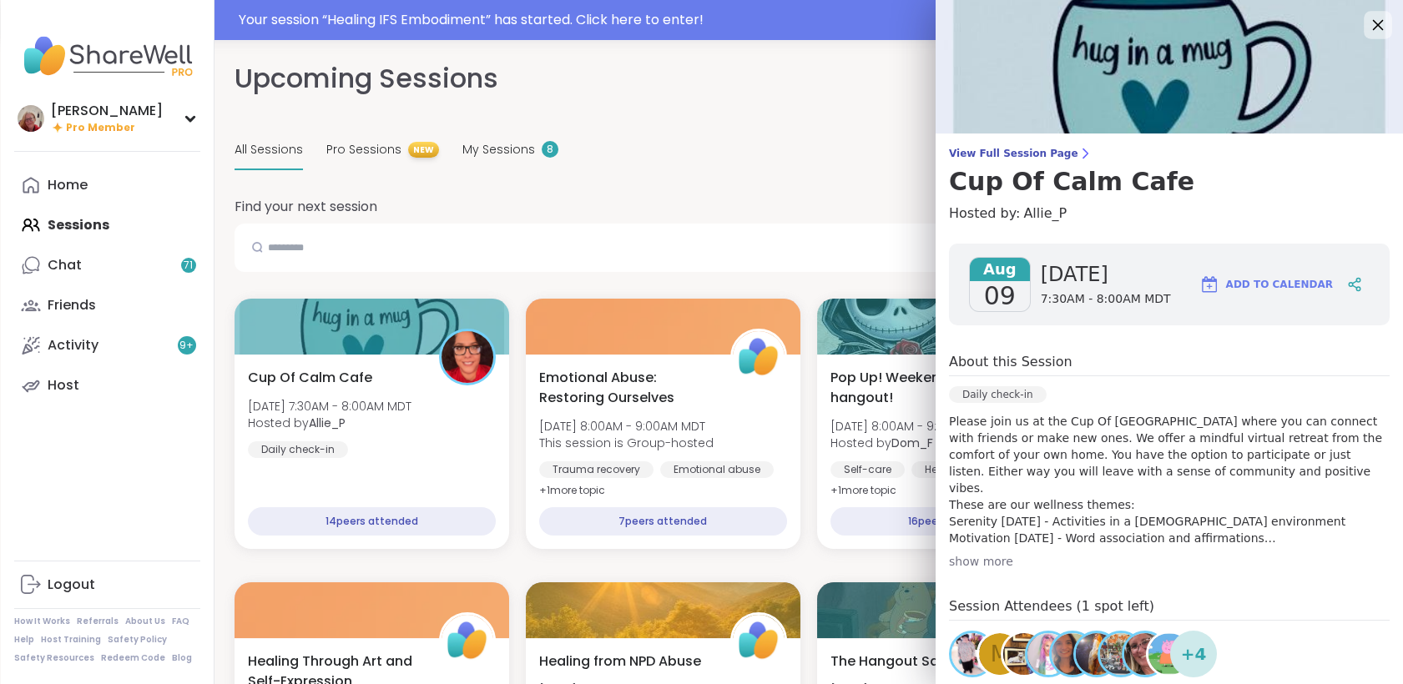
click at [1367, 17] on icon at bounding box center [1377, 24] width 21 height 21
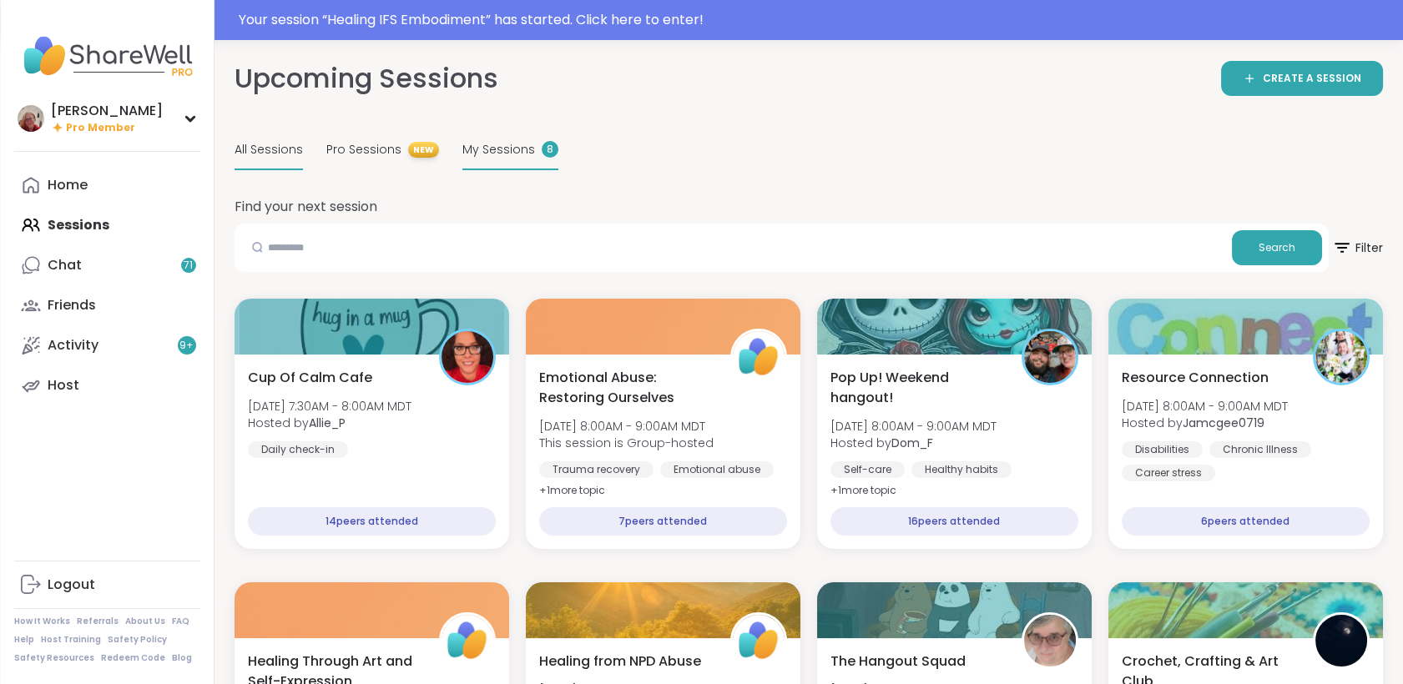
click at [487, 159] on div "My Sessions 8" at bounding box center [510, 150] width 96 height 39
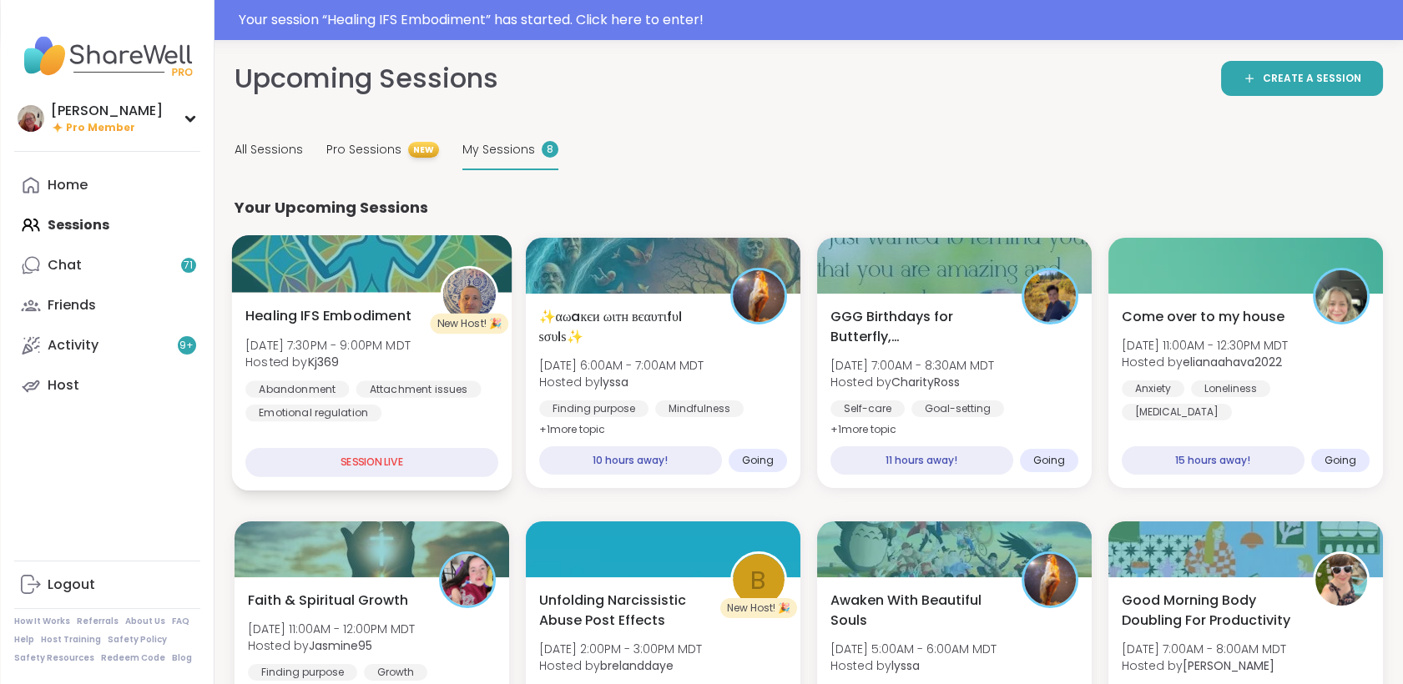
click at [442, 260] on div at bounding box center [371, 263] width 280 height 57
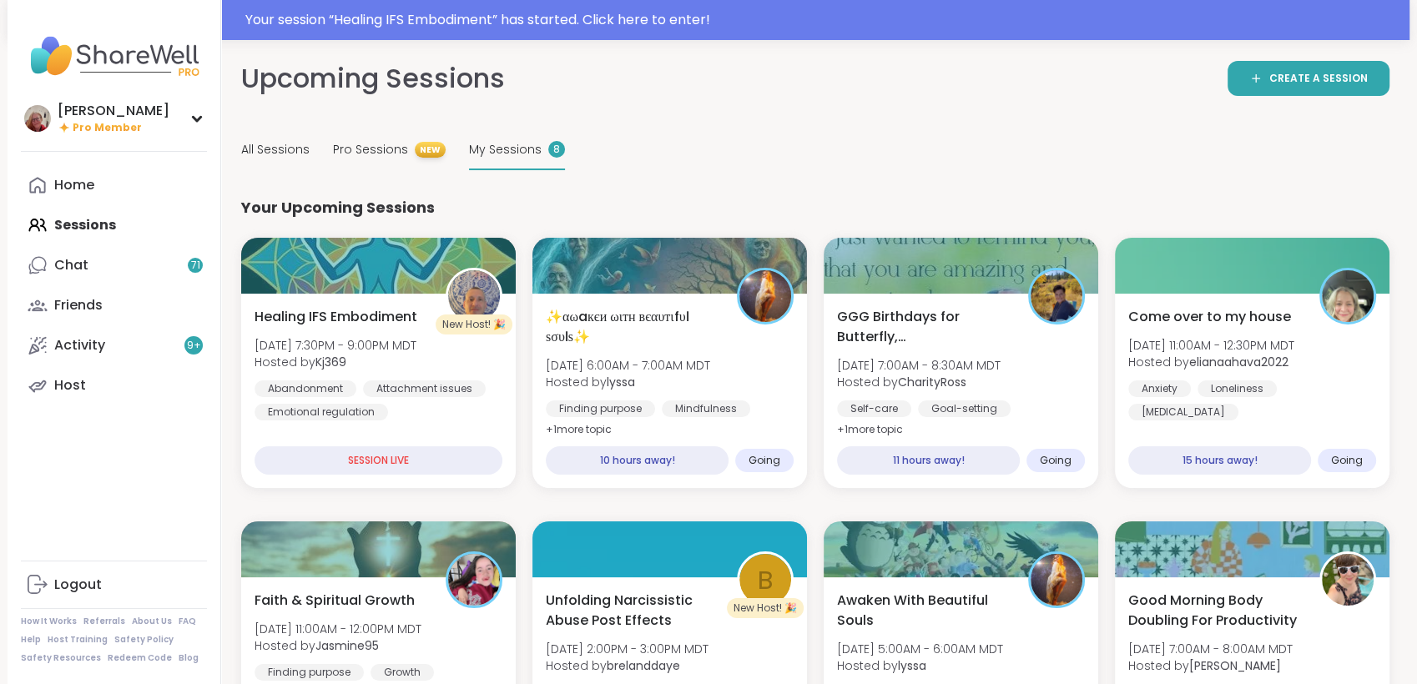
click at [223, 144] on div "Upcoming Sessions CREATE A SESSION All Sessions Pro Sessions NEW My Sessions 8 …" at bounding box center [815, 406] width 1189 height 732
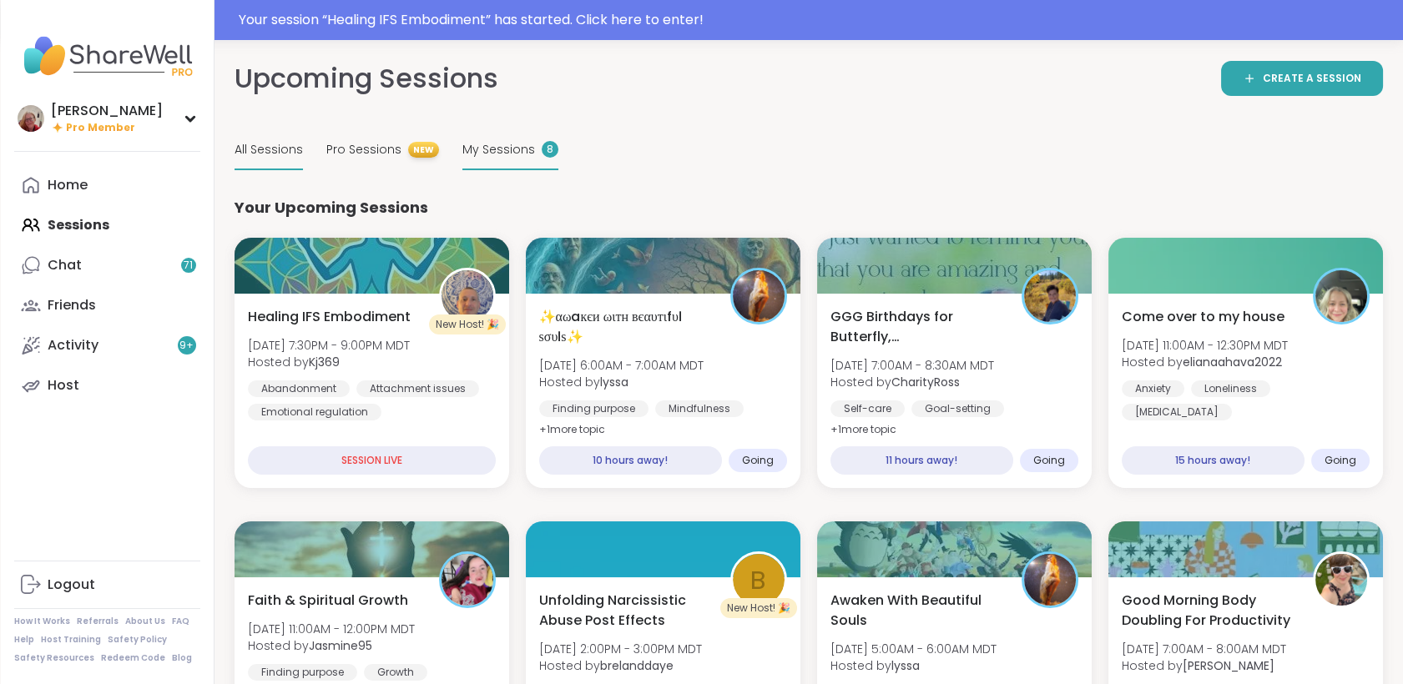
click at [248, 137] on div "All Sessions" at bounding box center [269, 150] width 68 height 39
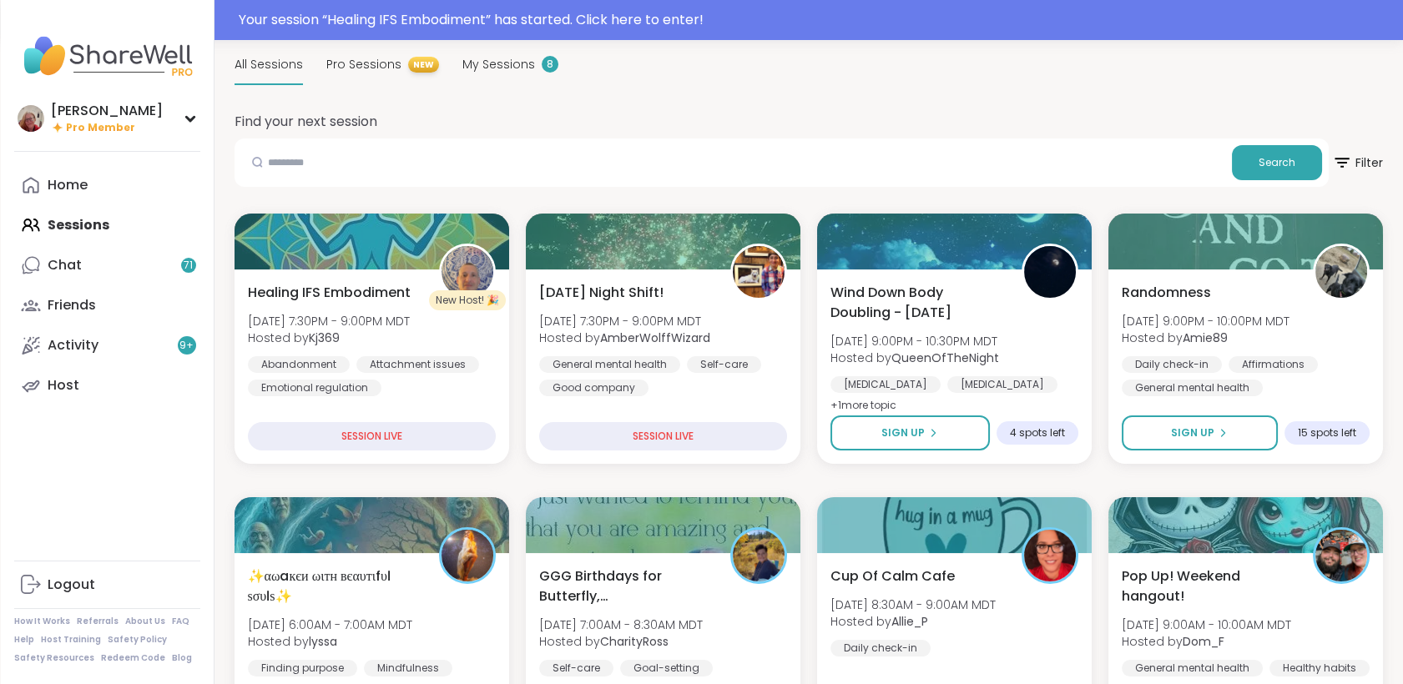
scroll to position [88, 0]
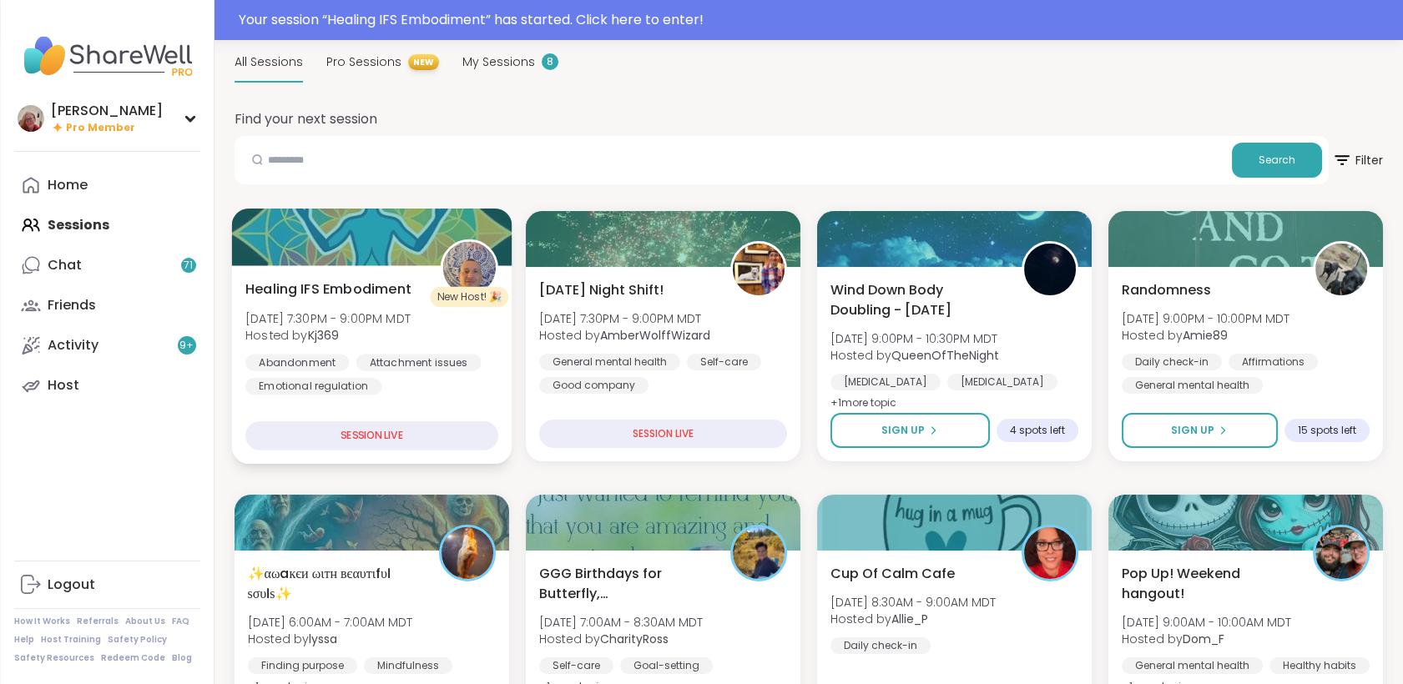
click at [452, 351] on div "Healing IFS Embodiment [DATE] 7:30PM - 9:00PM MDT Hosted by Kj369 Abandonment A…" at bounding box center [371, 337] width 253 height 116
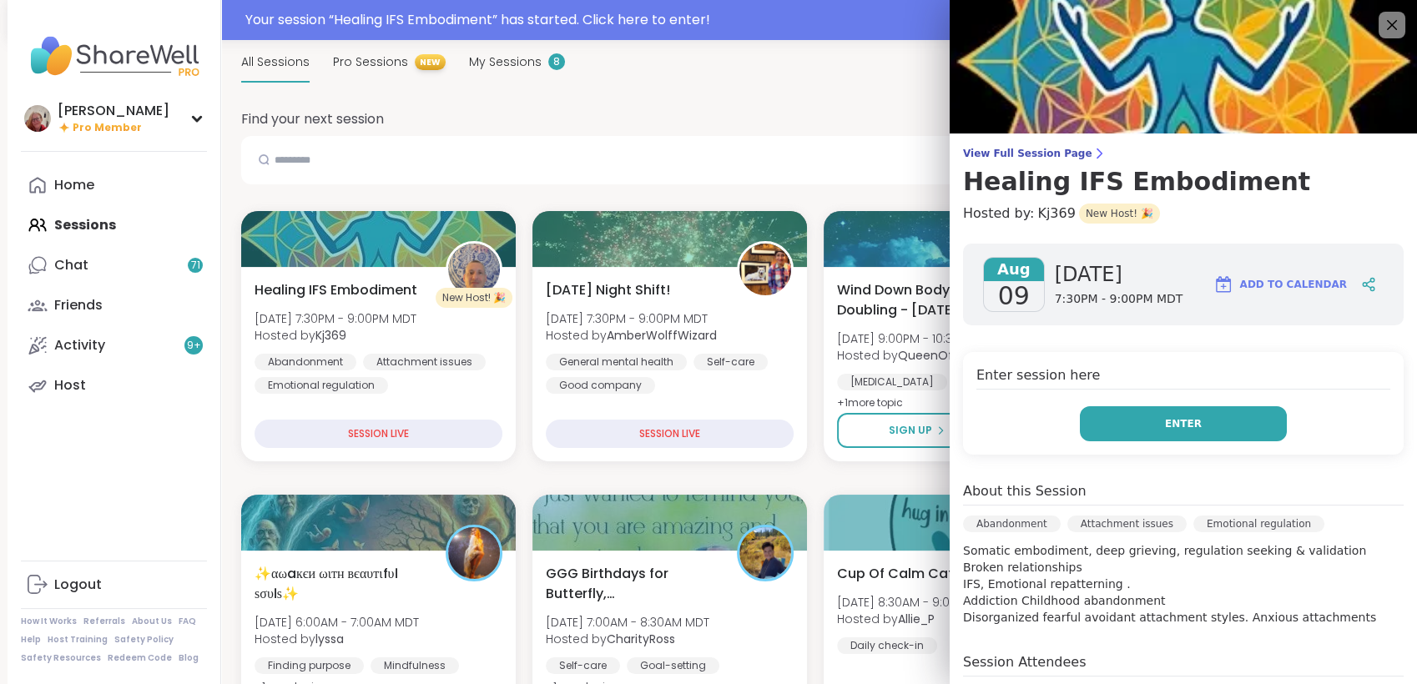
click at [1165, 419] on span "Enter" at bounding box center [1183, 424] width 37 height 15
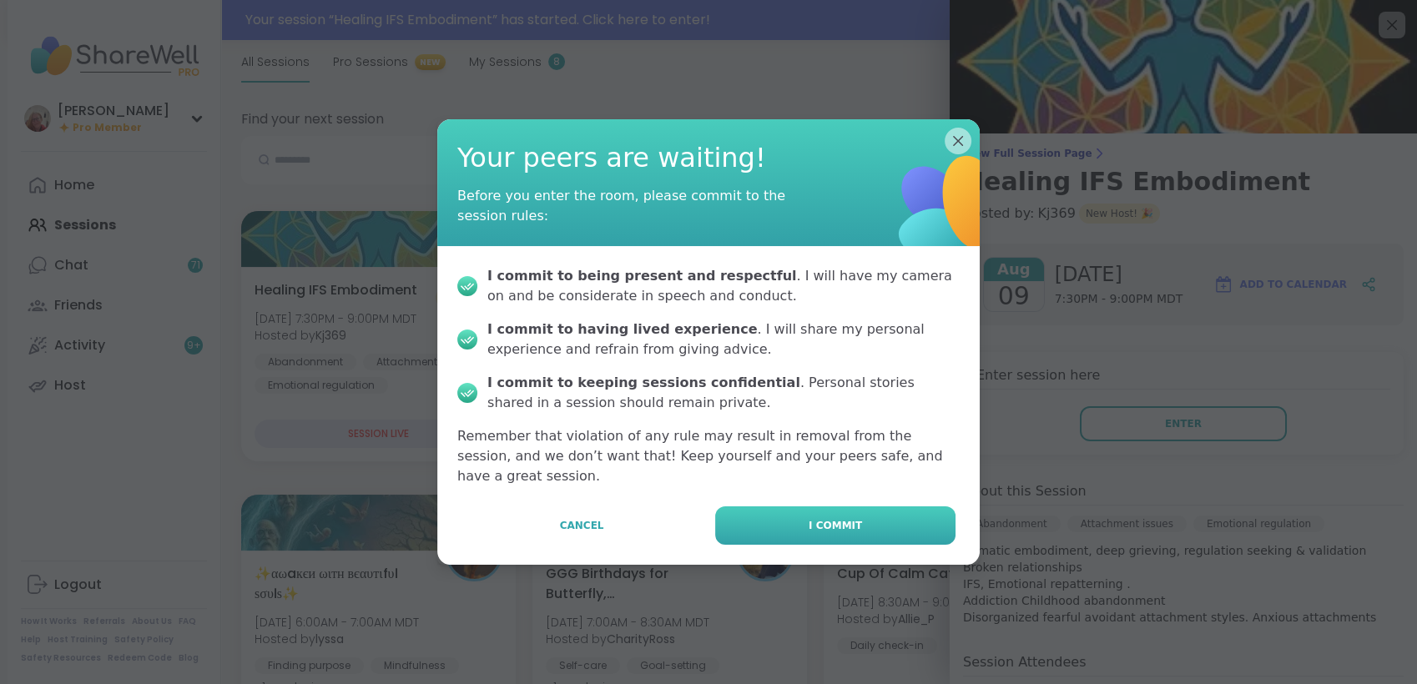
click at [879, 533] on button "I commit" at bounding box center [835, 526] width 240 height 38
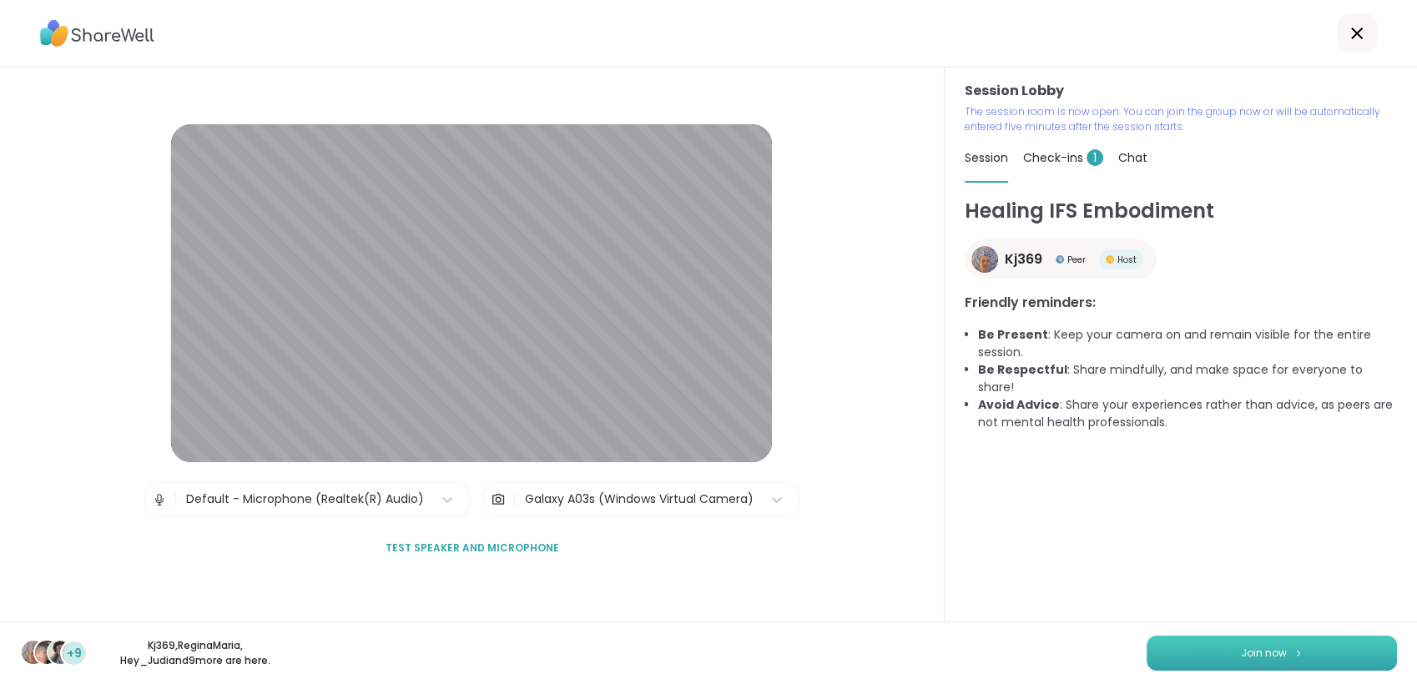
click at [1162, 651] on button "Join now" at bounding box center [1272, 653] width 250 height 35
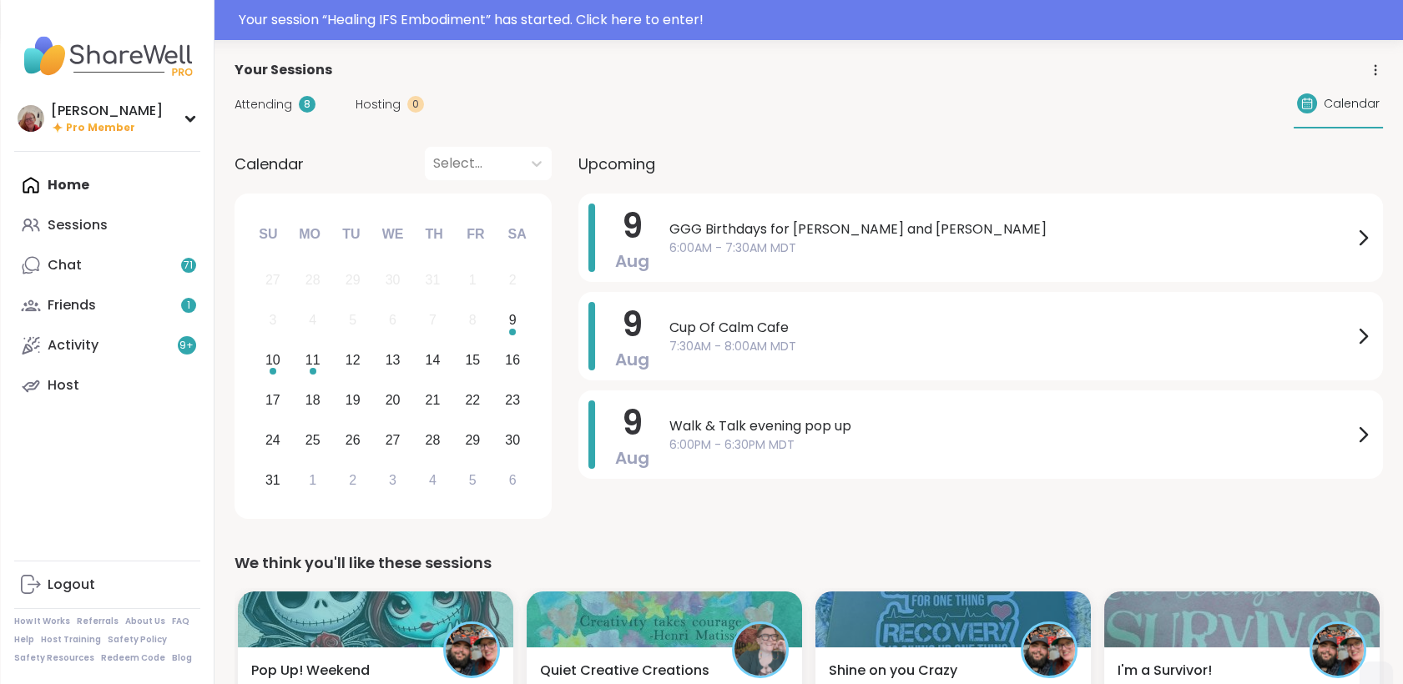
click at [284, 107] on span "Attending" at bounding box center [264, 105] width 58 height 18
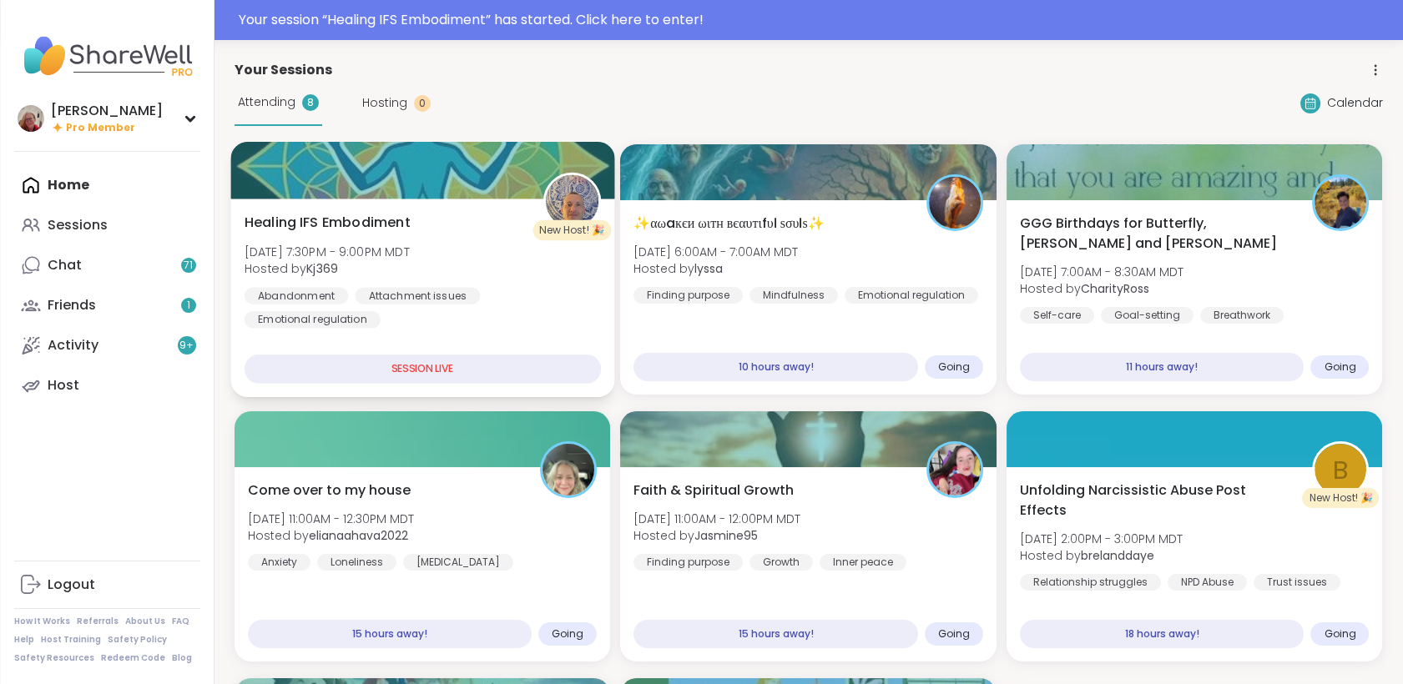
click at [413, 214] on div "Healing IFS Embodiment [DATE] 7:30PM - 9:00PM MDT Hosted by Kj369 Abandonment A…" at bounding box center [422, 271] width 356 height 116
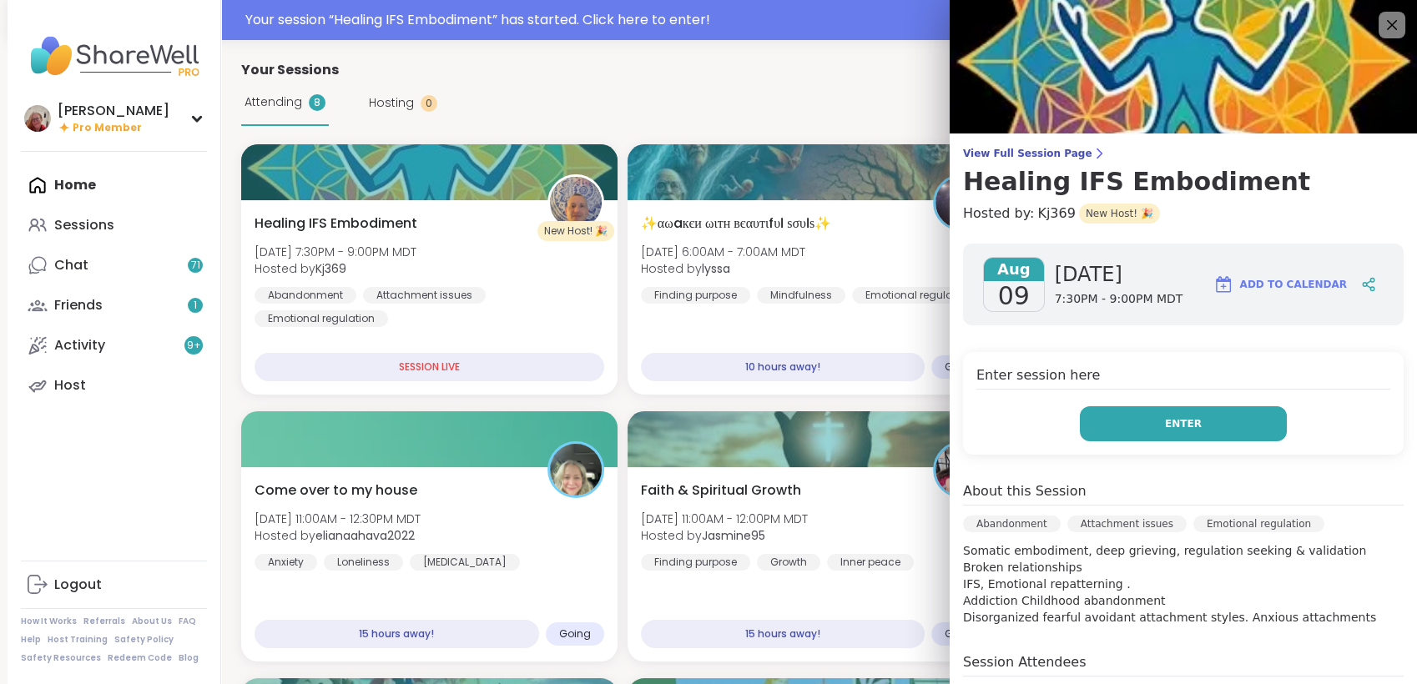
click at [1080, 432] on button "Enter" at bounding box center [1183, 424] width 207 height 35
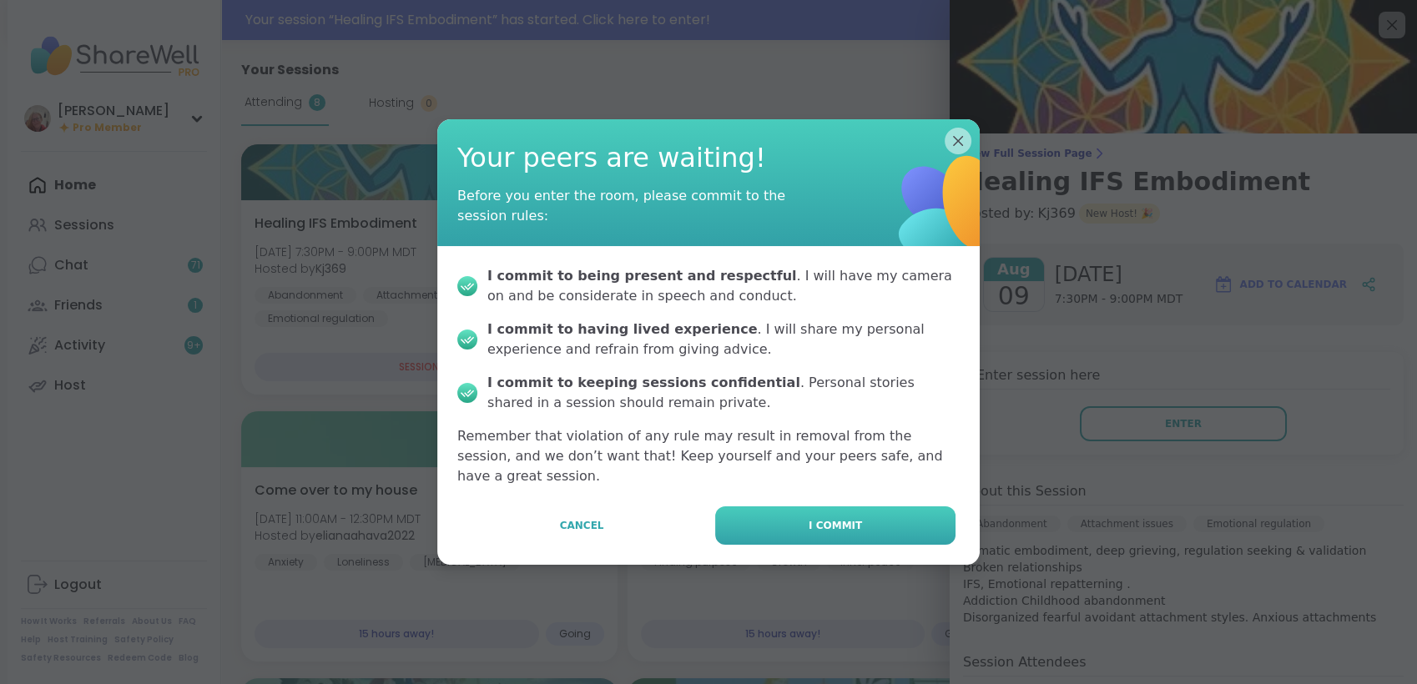
click at [917, 508] on button "I commit" at bounding box center [835, 526] width 240 height 38
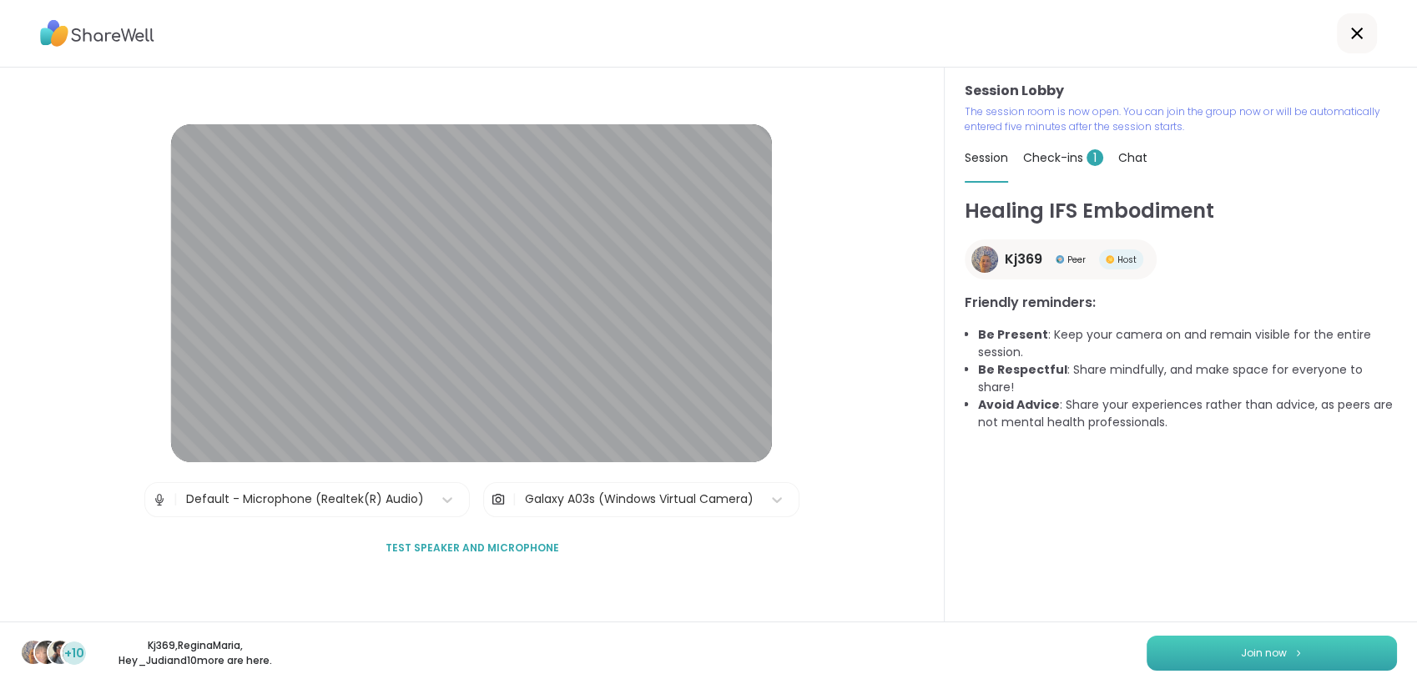
click at [1175, 649] on button "Join now" at bounding box center [1272, 653] width 250 height 35
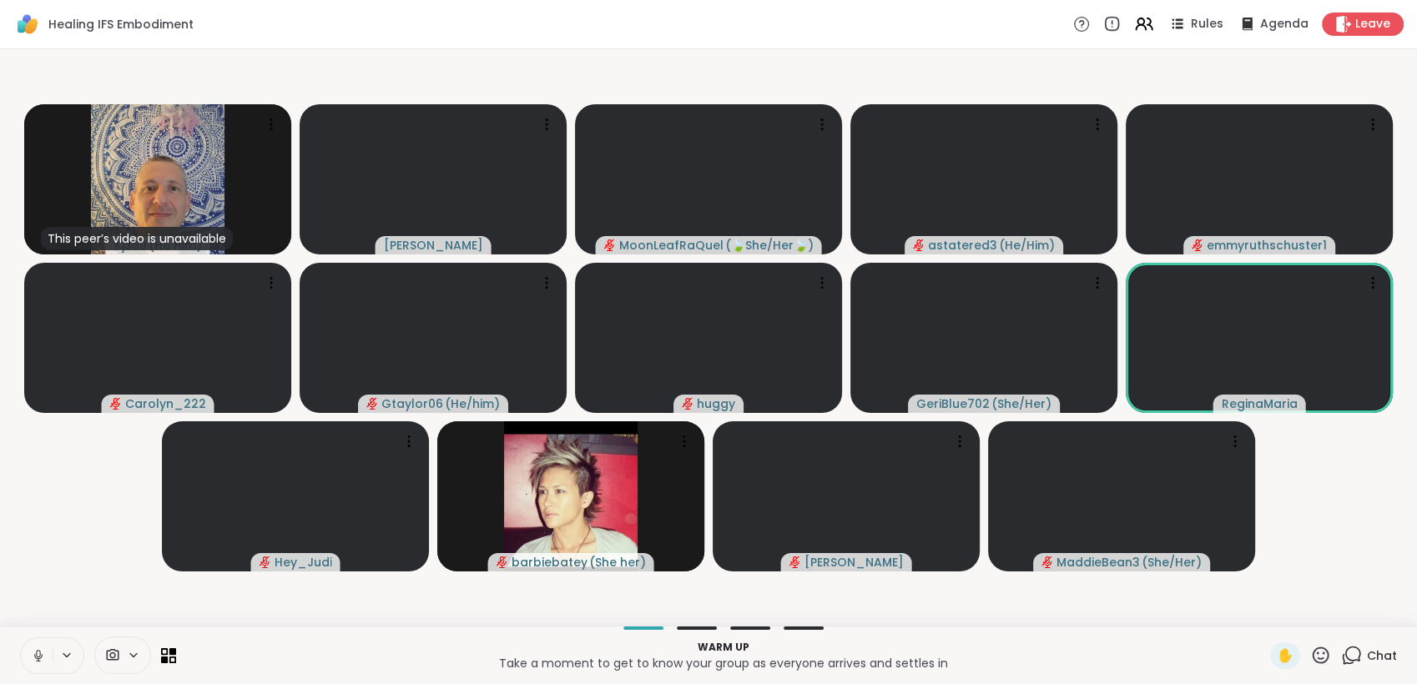
click at [34, 656] on icon at bounding box center [38, 656] width 8 height 5
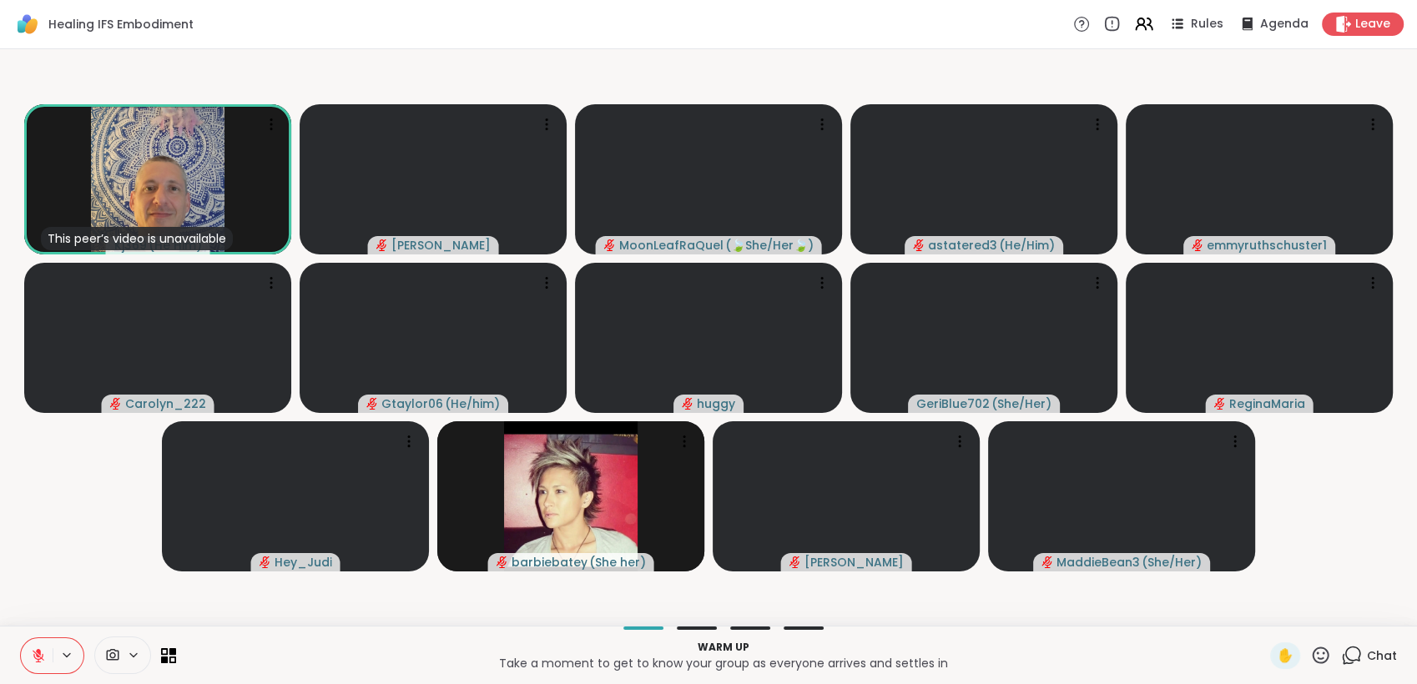
click at [34, 656] on icon at bounding box center [38, 656] width 15 height 15
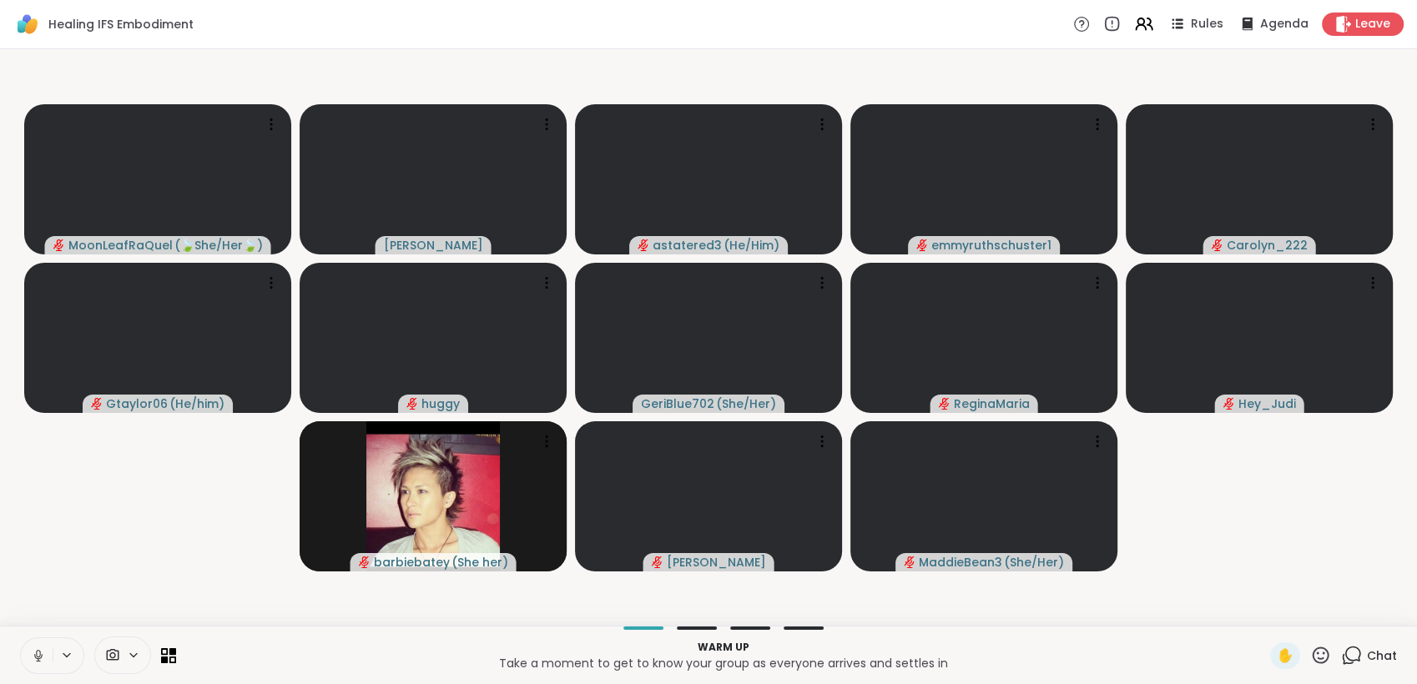
click at [34, 656] on icon at bounding box center [38, 656] width 8 height 5
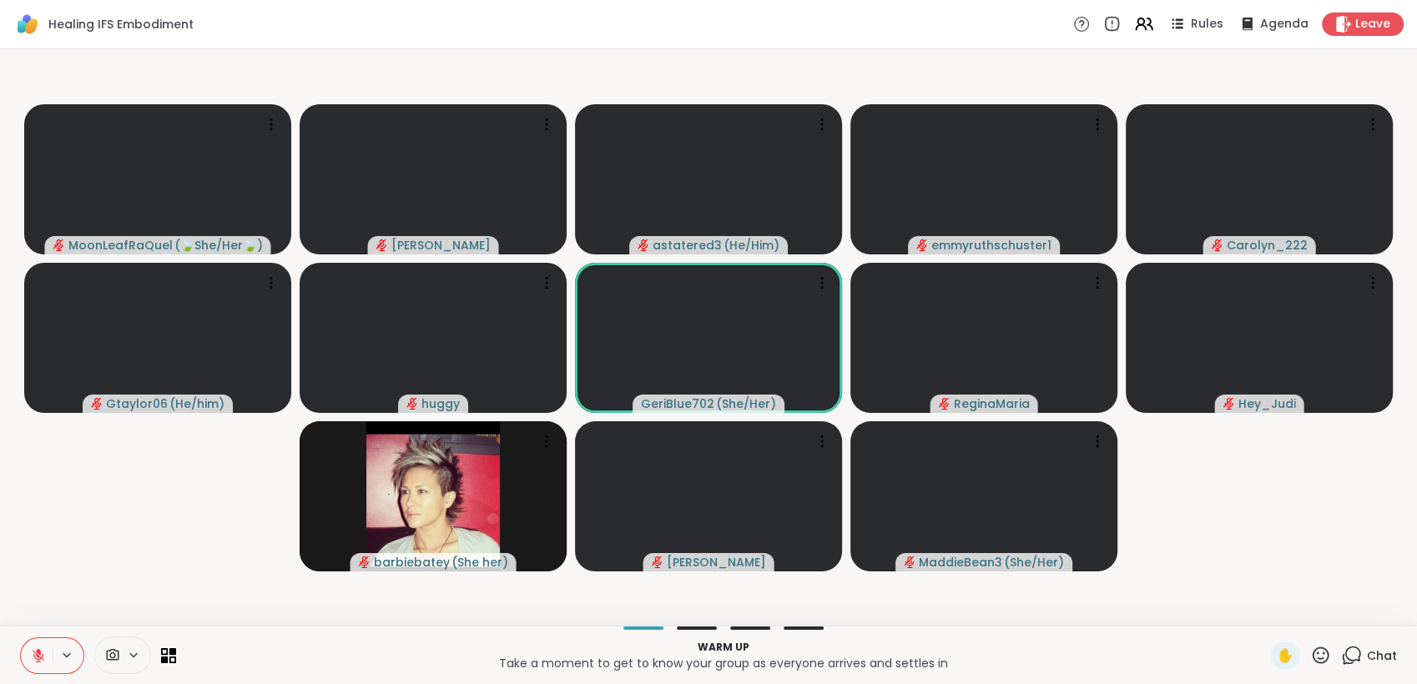
click at [34, 656] on icon at bounding box center [38, 656] width 15 height 15
click at [34, 656] on icon at bounding box center [38, 656] width 8 height 5
